Goal: Information Seeking & Learning: Learn about a topic

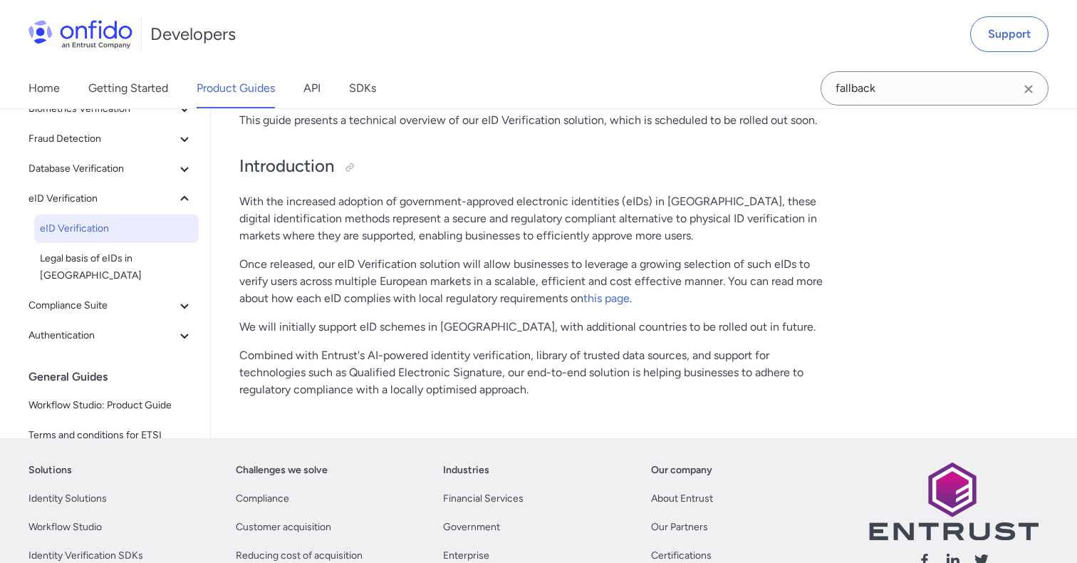
scroll to position [165, 0]
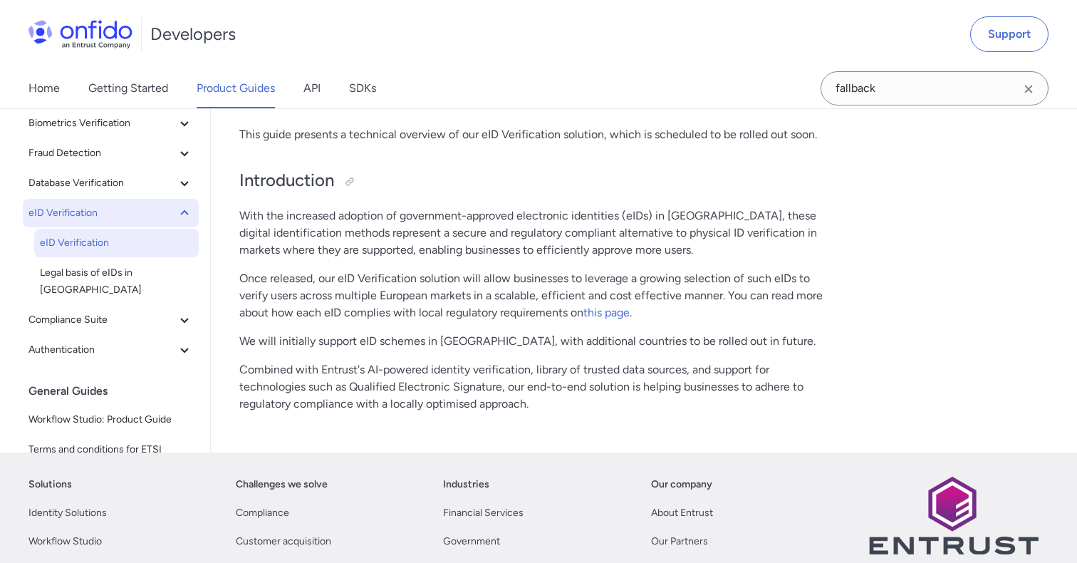
click at [118, 207] on span "eID Verification" at bounding box center [101, 212] width 147 height 17
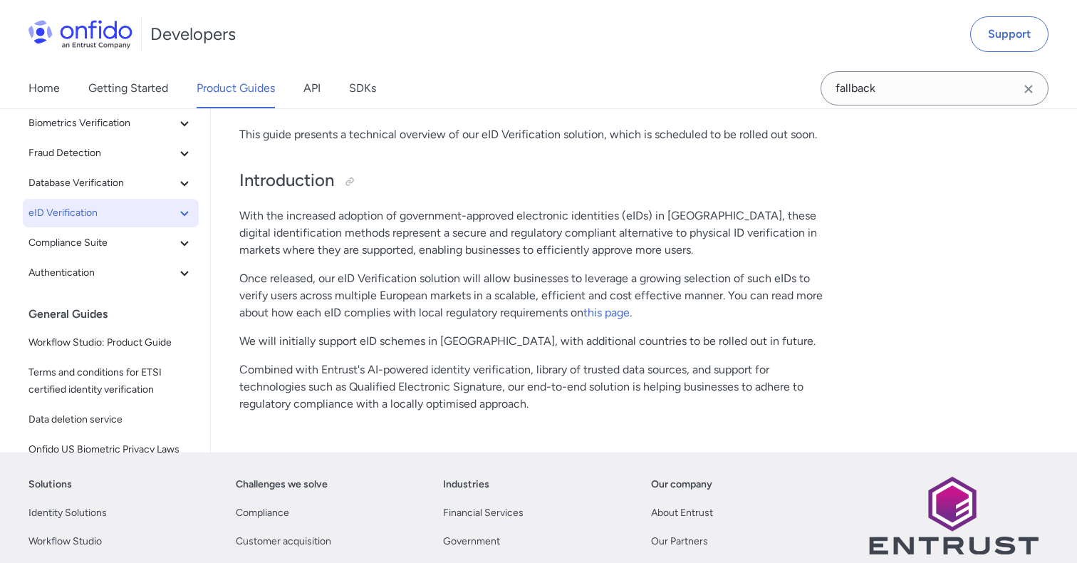
click at [118, 207] on span "eID Verification" at bounding box center [101, 212] width 147 height 17
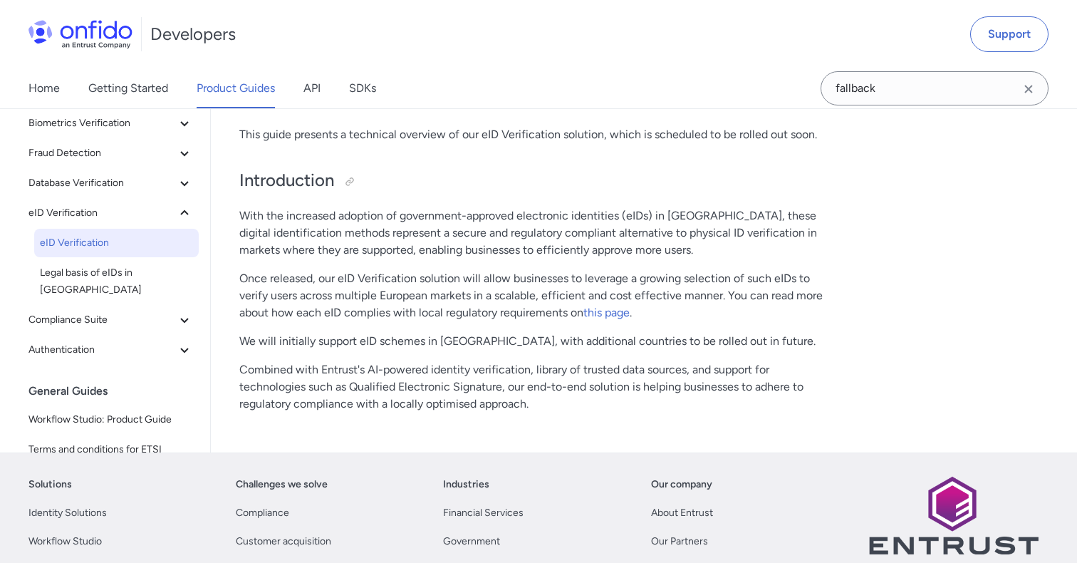
click at [125, 242] on span "eID Verification" at bounding box center [116, 242] width 153 height 17
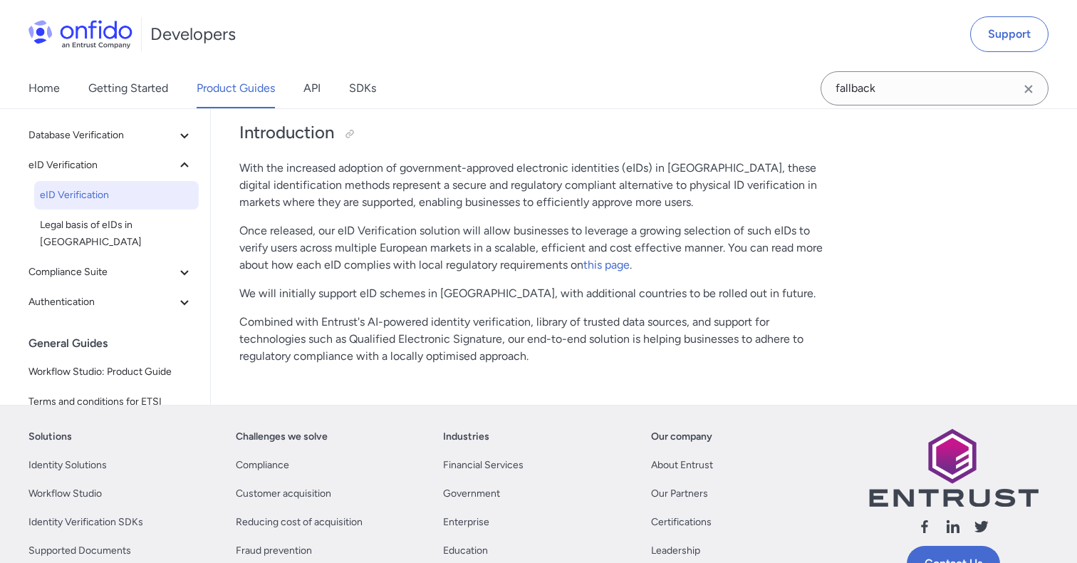
scroll to position [212, 0]
click at [148, 228] on span "Legal basis of eIDs in [GEOGRAPHIC_DATA]" at bounding box center [116, 234] width 153 height 34
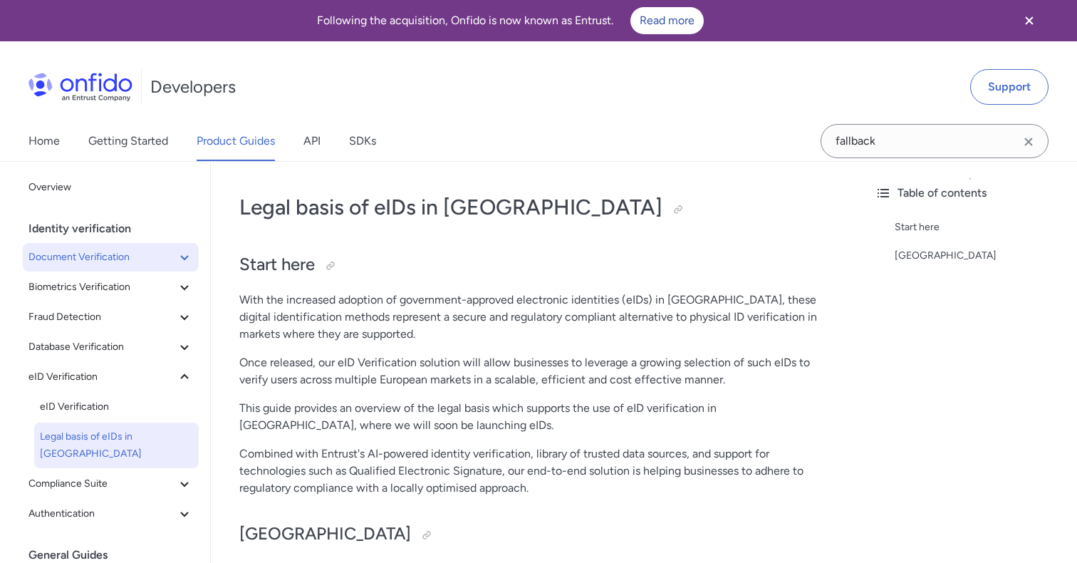
click at [137, 250] on span "Document Verification" at bounding box center [101, 257] width 147 height 17
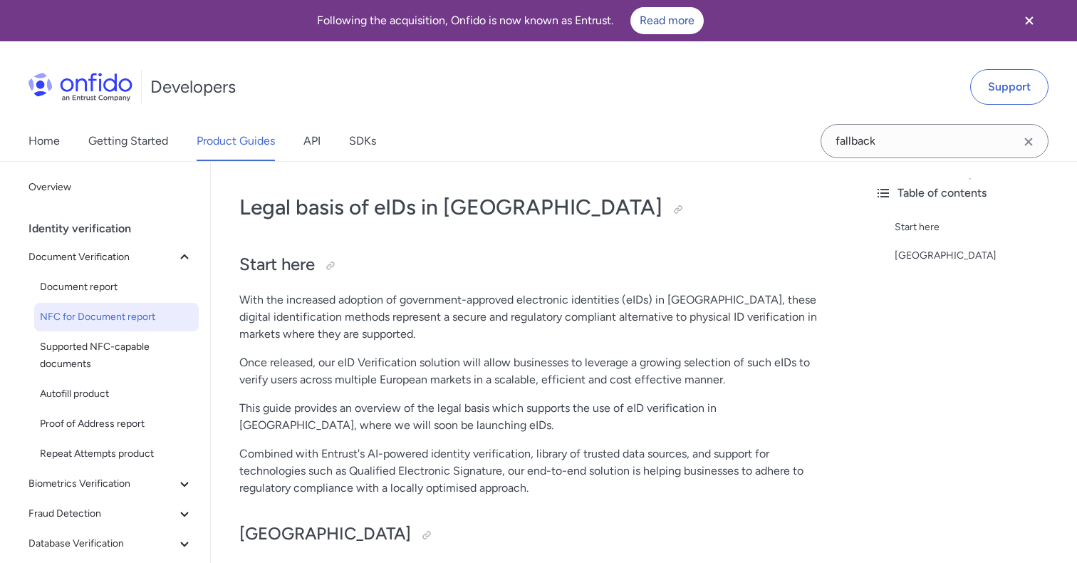
click at [129, 308] on link "NFC for Document report" at bounding box center [116, 317] width 165 height 28
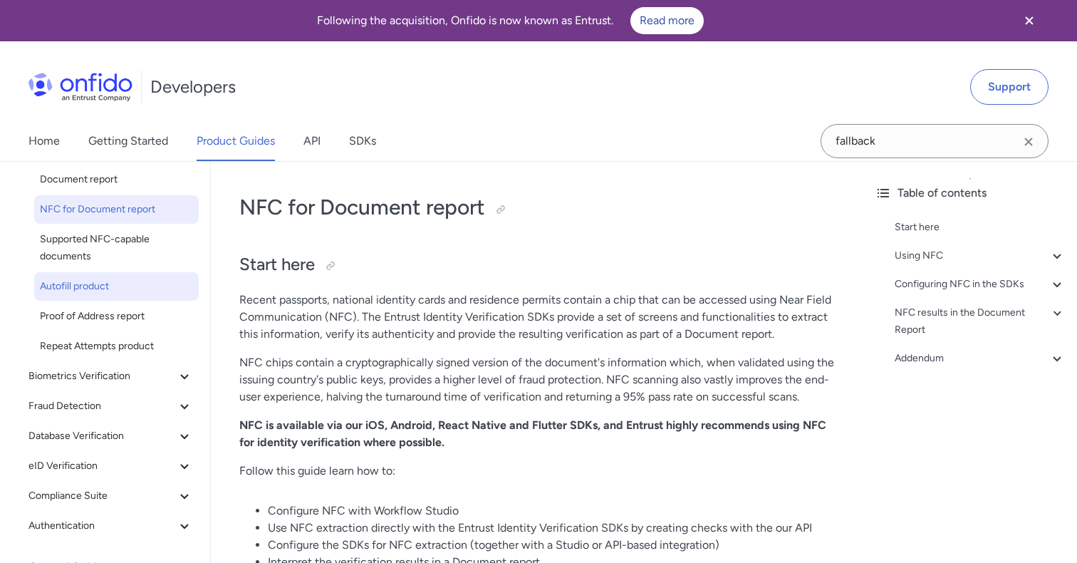
scroll to position [118, 0]
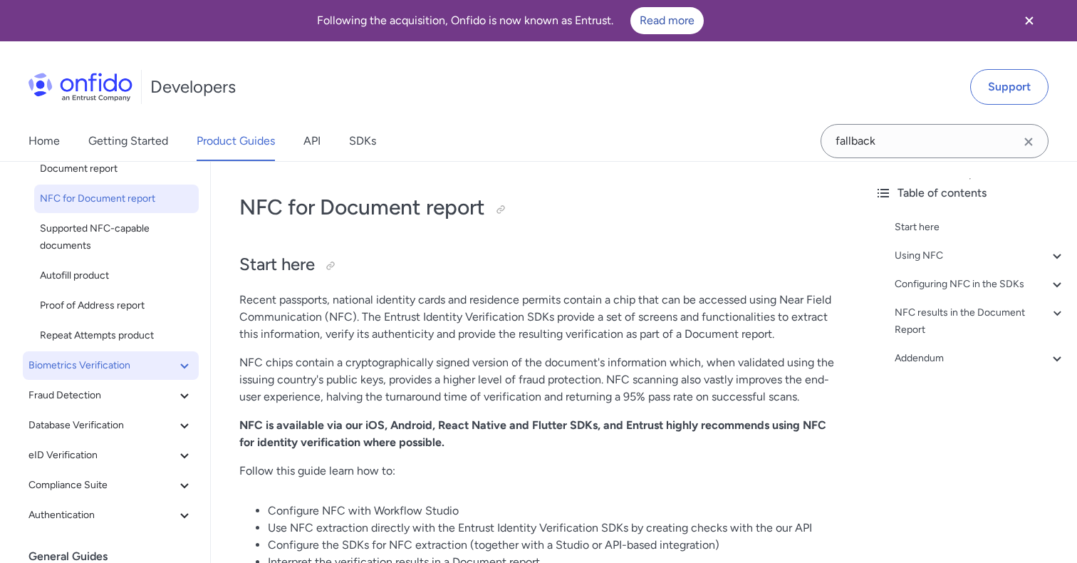
click at [142, 365] on span "Biometrics Verification" at bounding box center [101, 365] width 147 height 17
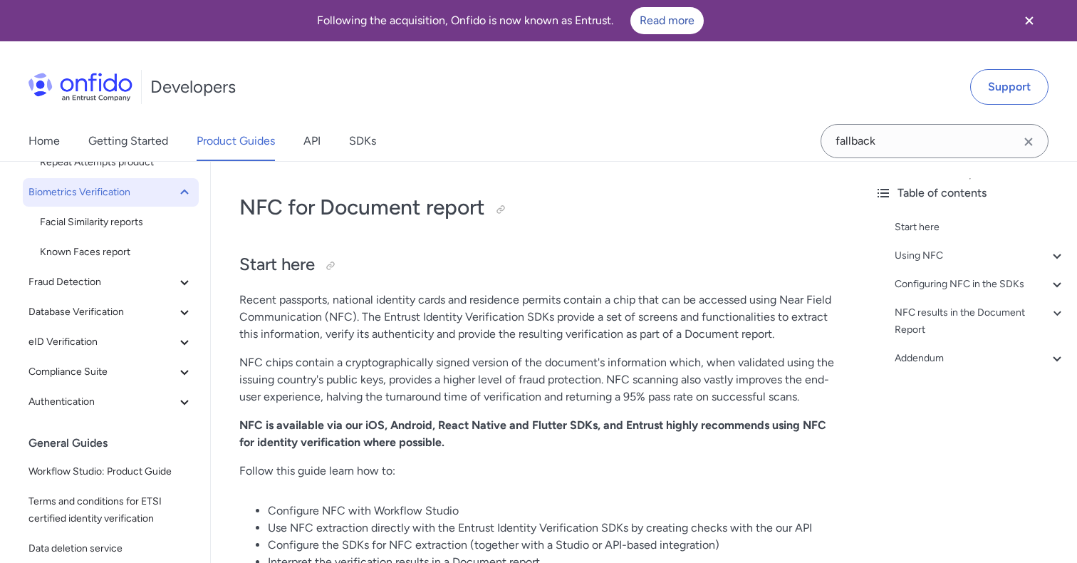
scroll to position [292, 0]
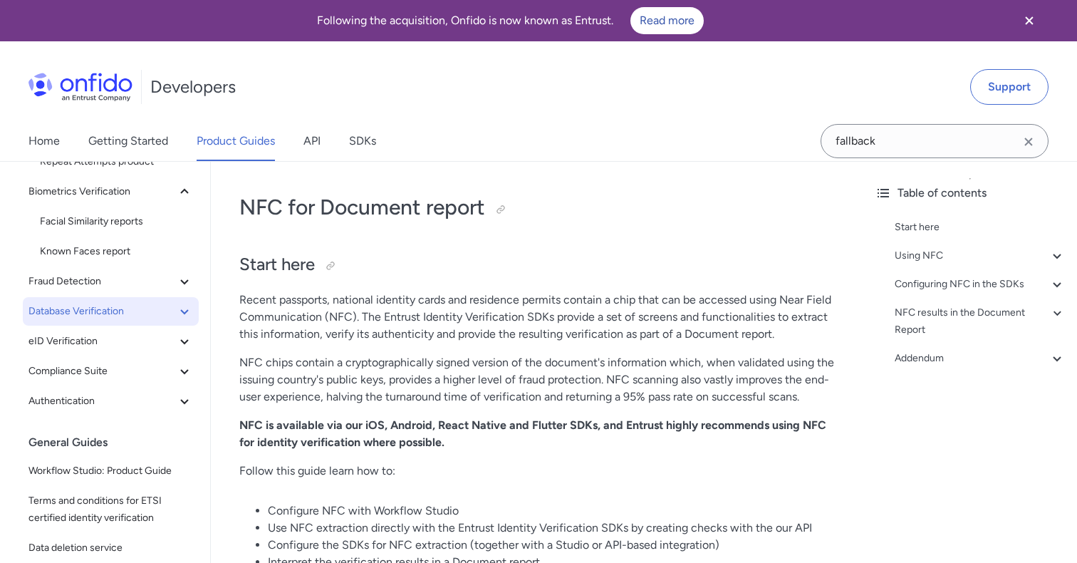
click at [138, 324] on button "Database Verification" at bounding box center [111, 311] width 176 height 28
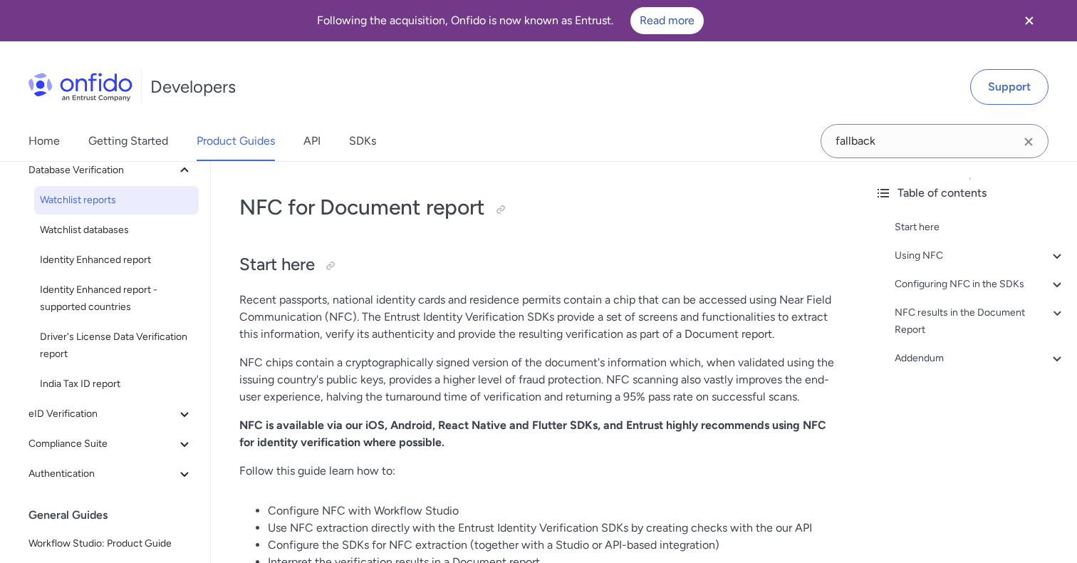
scroll to position [435, 0]
click at [138, 343] on span "Driver's License Data Verification report" at bounding box center [116, 343] width 153 height 34
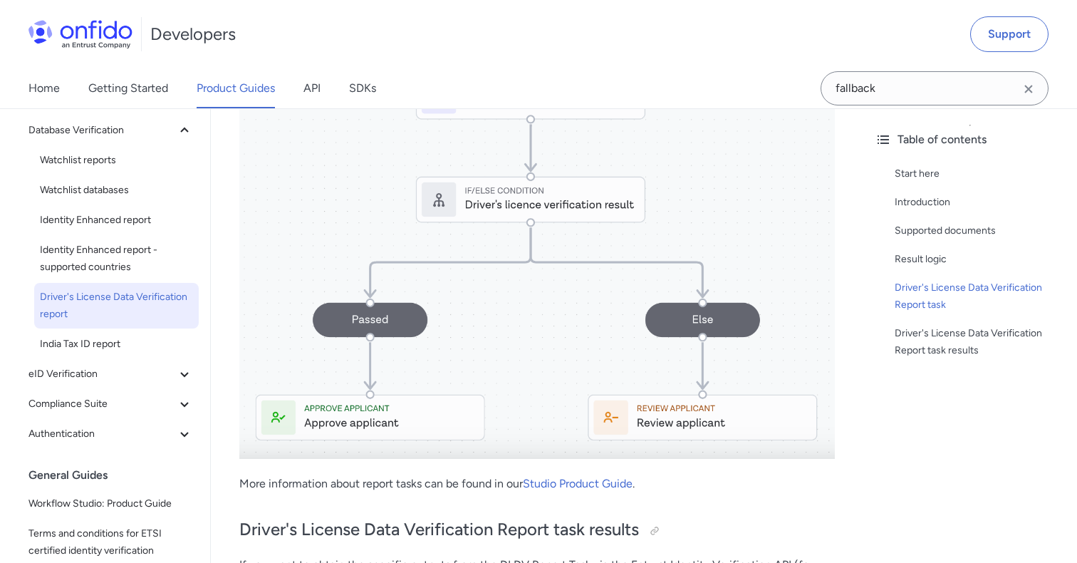
scroll to position [1228, 0]
click at [152, 426] on span "Authentication" at bounding box center [101, 433] width 147 height 17
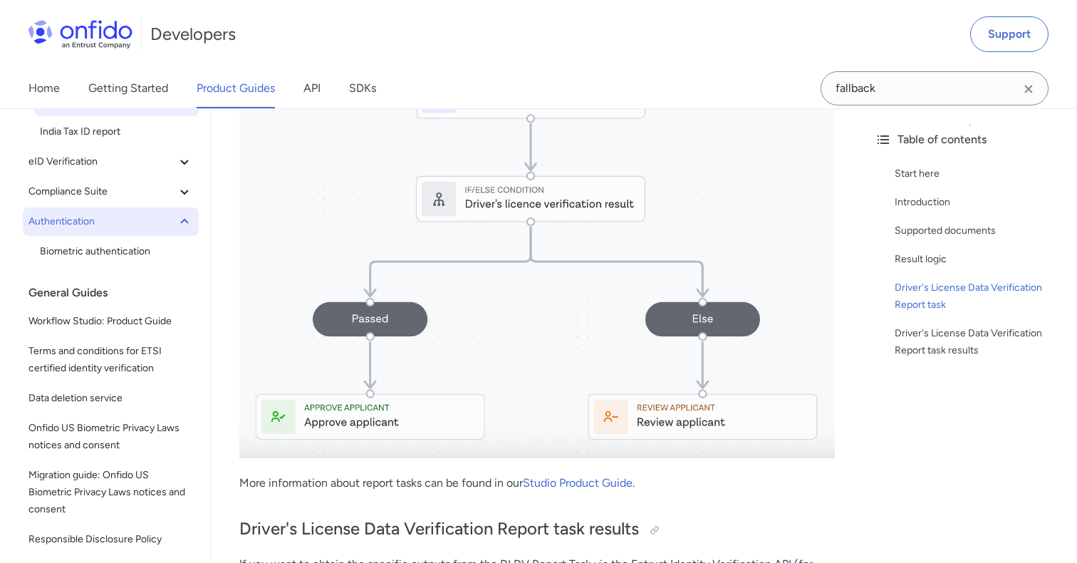
scroll to position [387, 0]
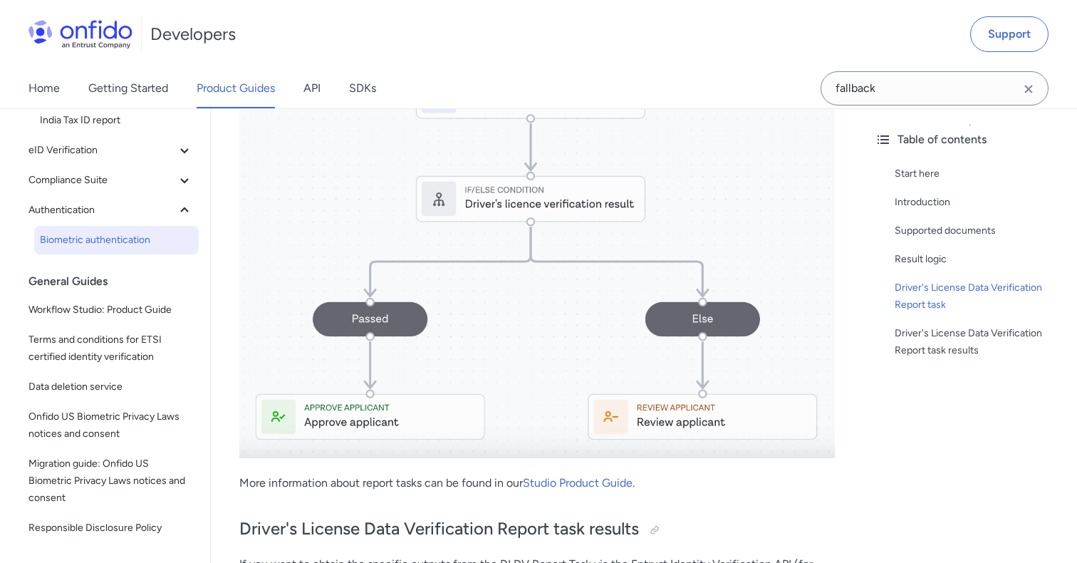
click at [147, 246] on span "Biometric authentication" at bounding box center [116, 239] width 153 height 17
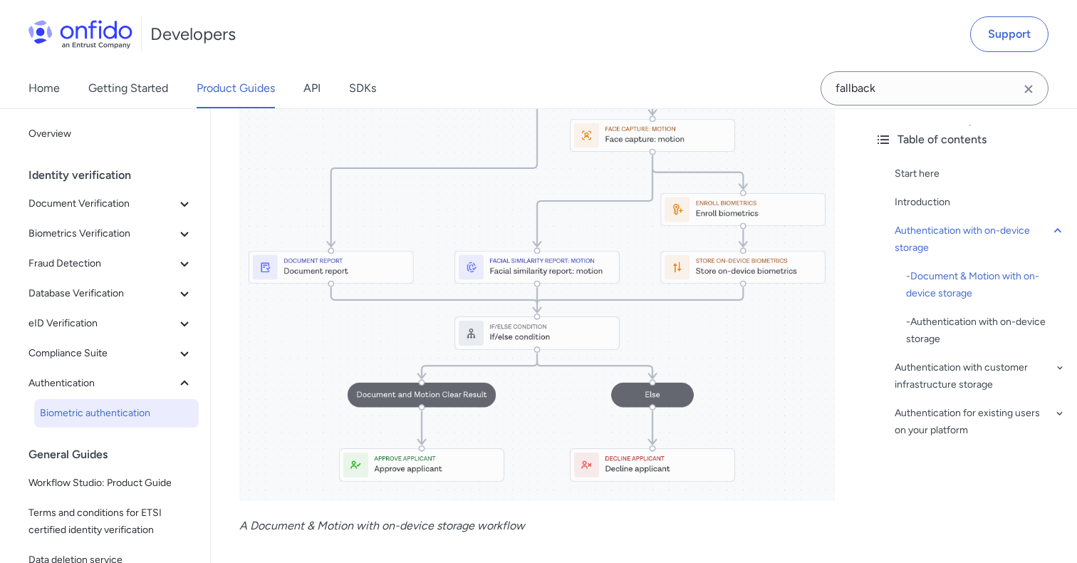
scroll to position [1330, 0]
